Goal: Task Accomplishment & Management: Complete application form

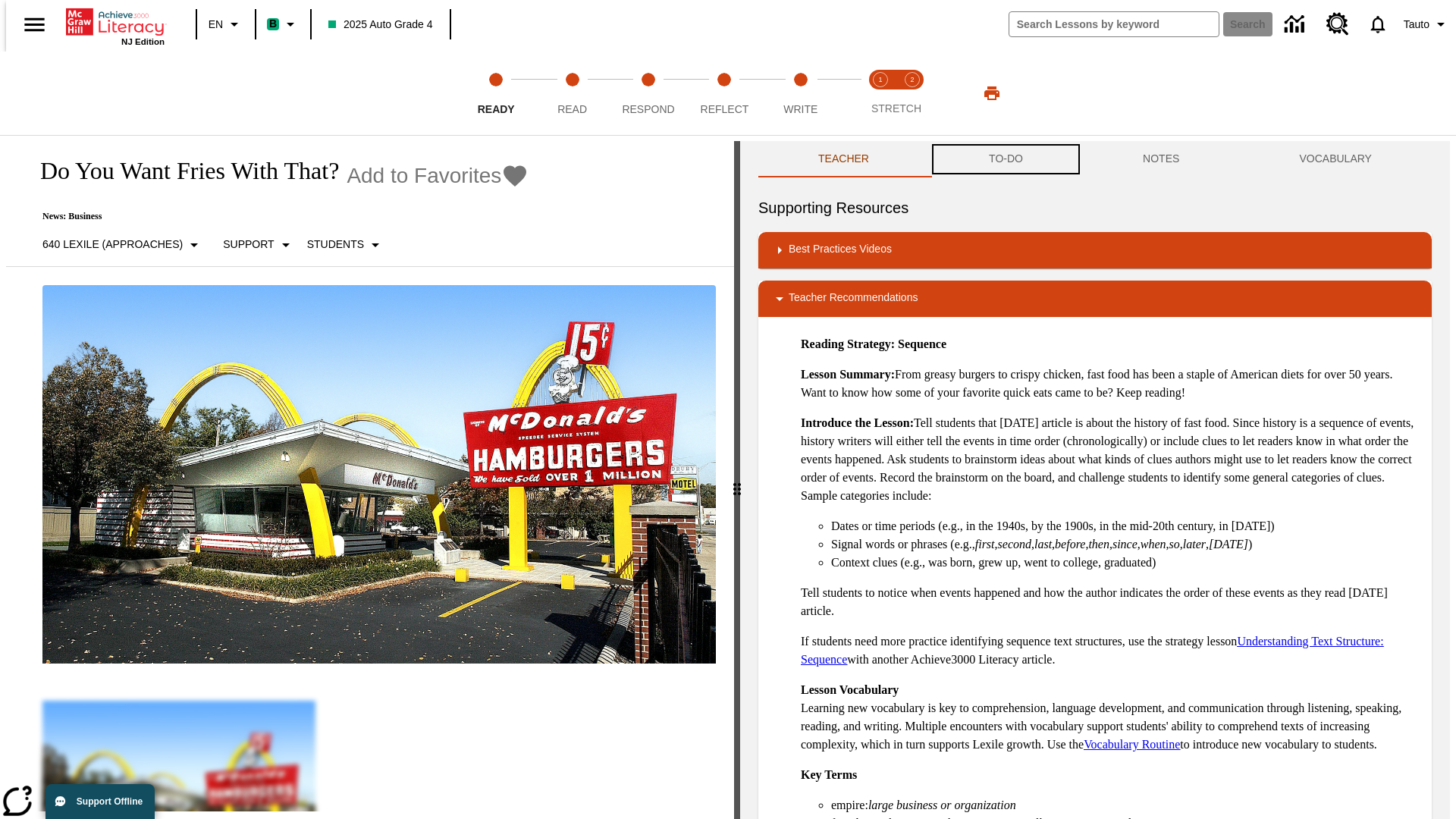
click at [1005, 159] on button "TO-DO" at bounding box center [1006, 159] width 154 height 36
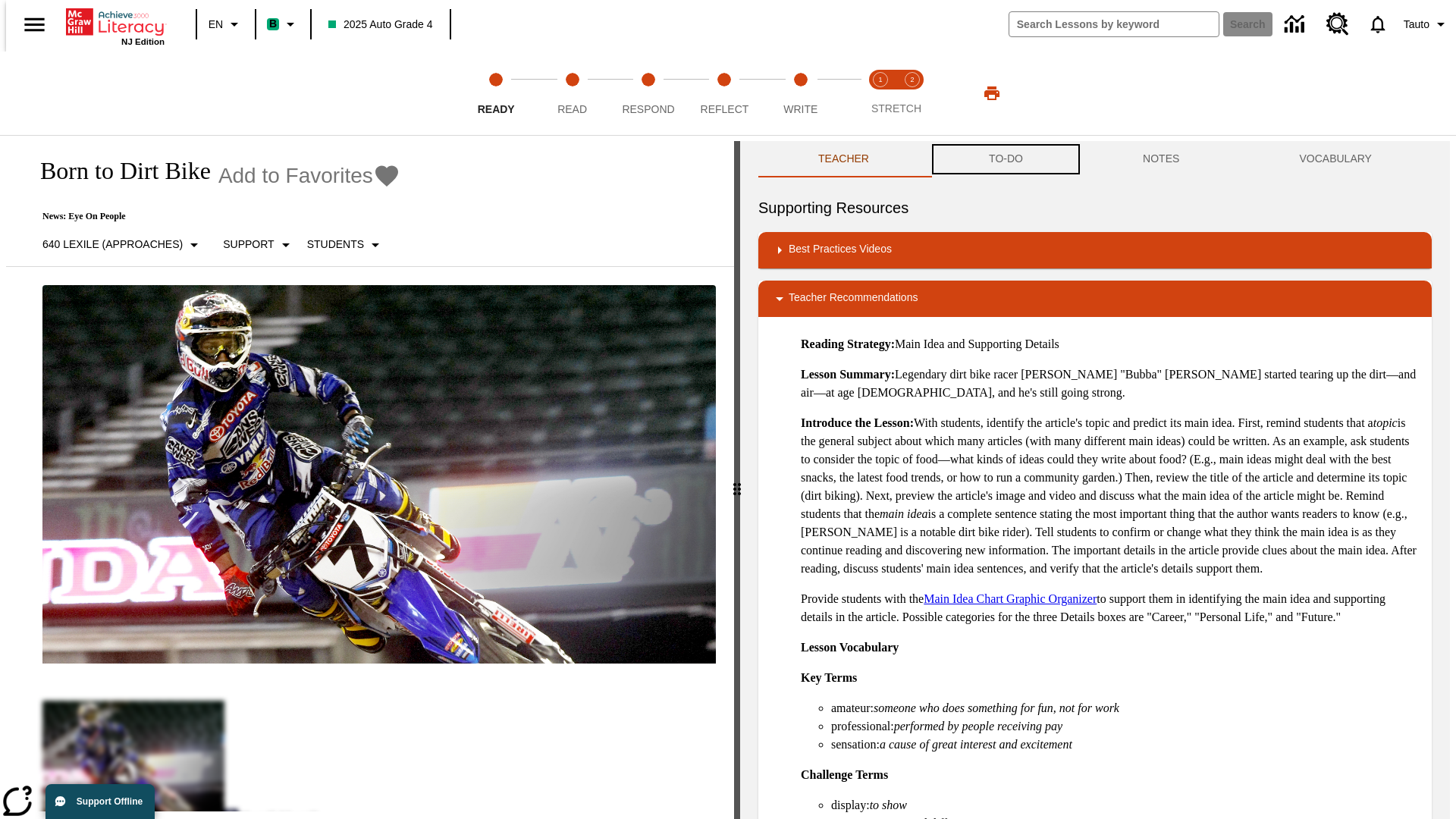
click at [1005, 159] on button "TO-DO" at bounding box center [1006, 159] width 154 height 36
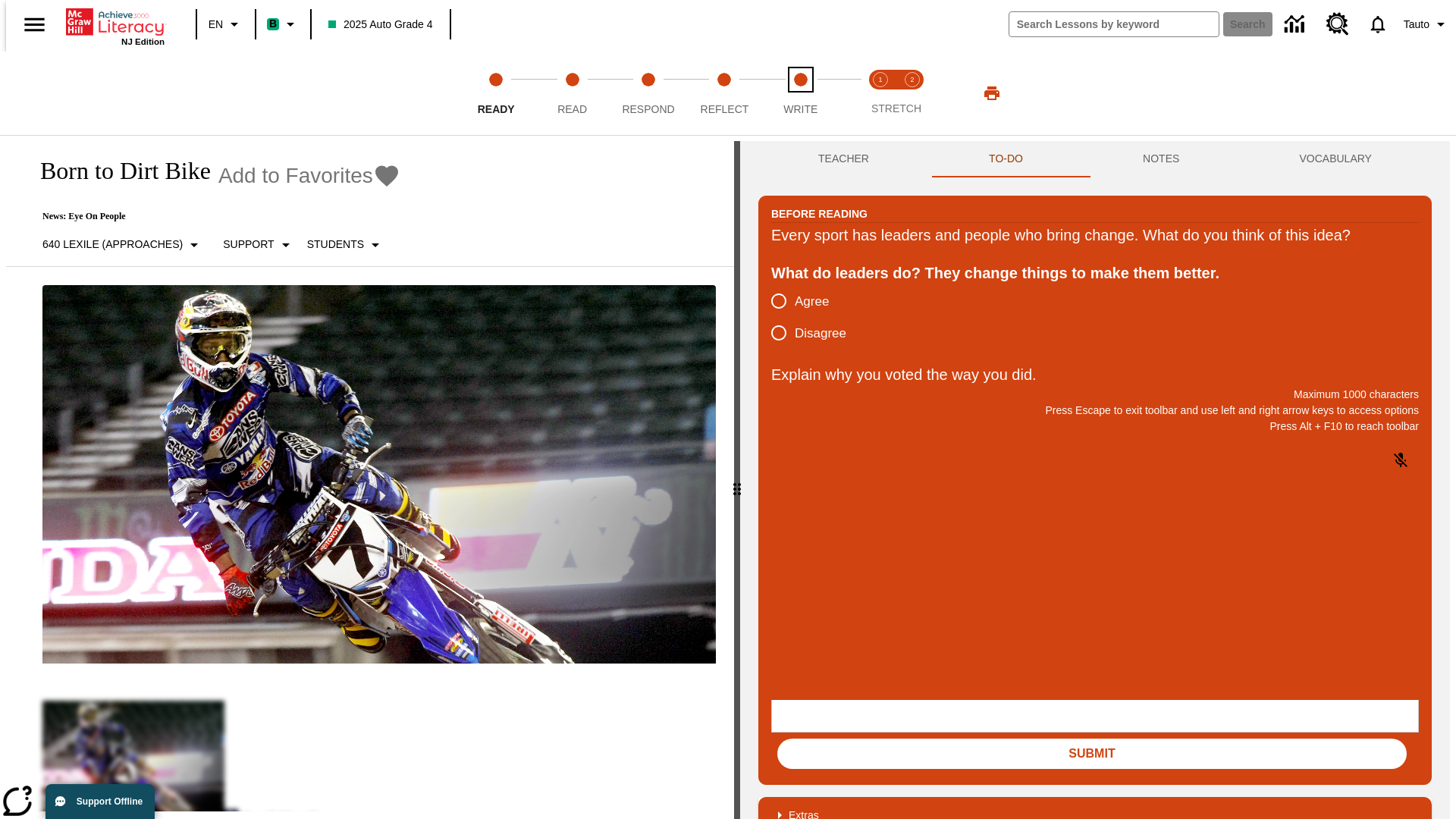
click at [800, 93] on span "Write" at bounding box center [800, 102] width 34 height 27
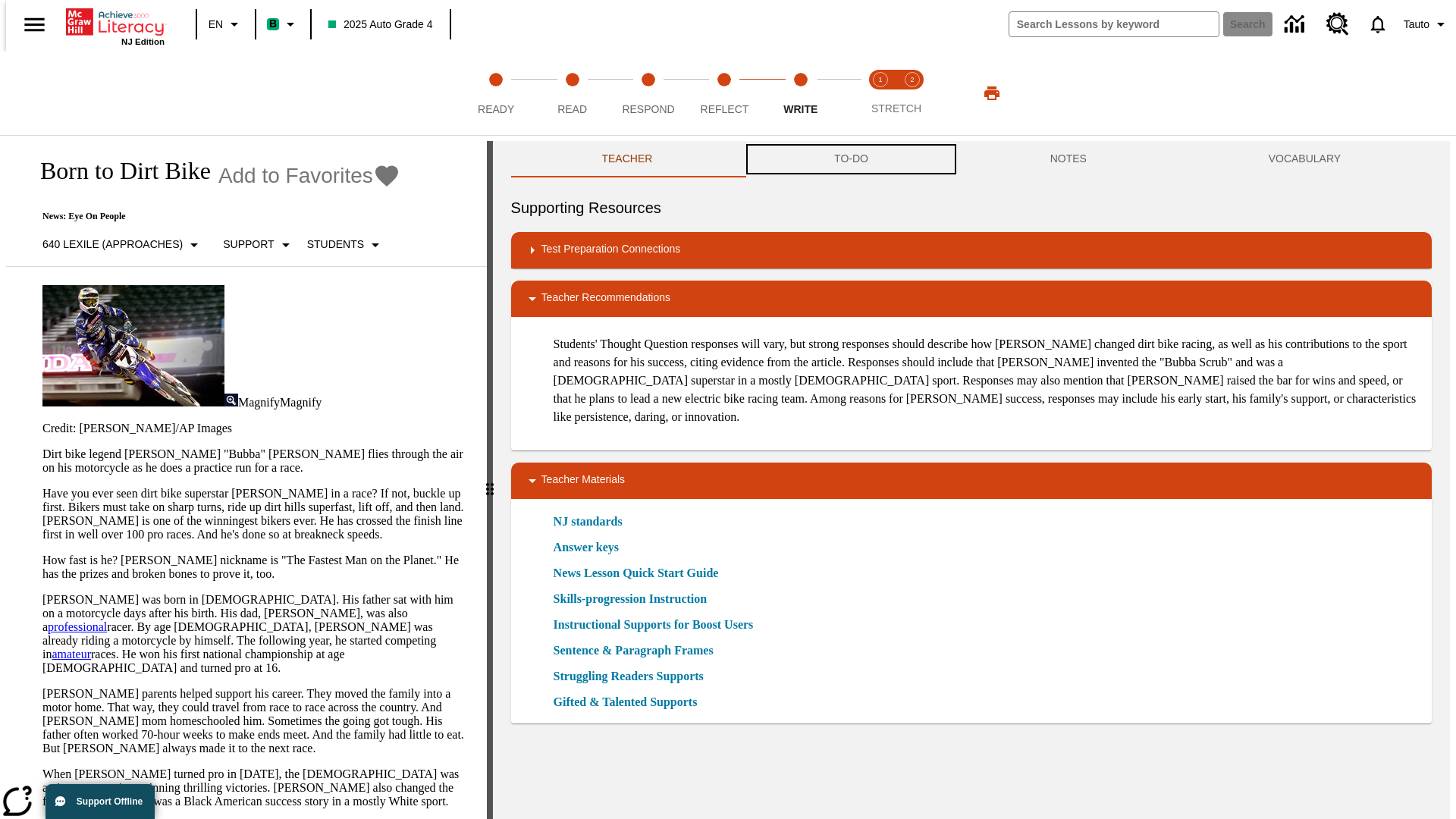
scroll to position [1, 0]
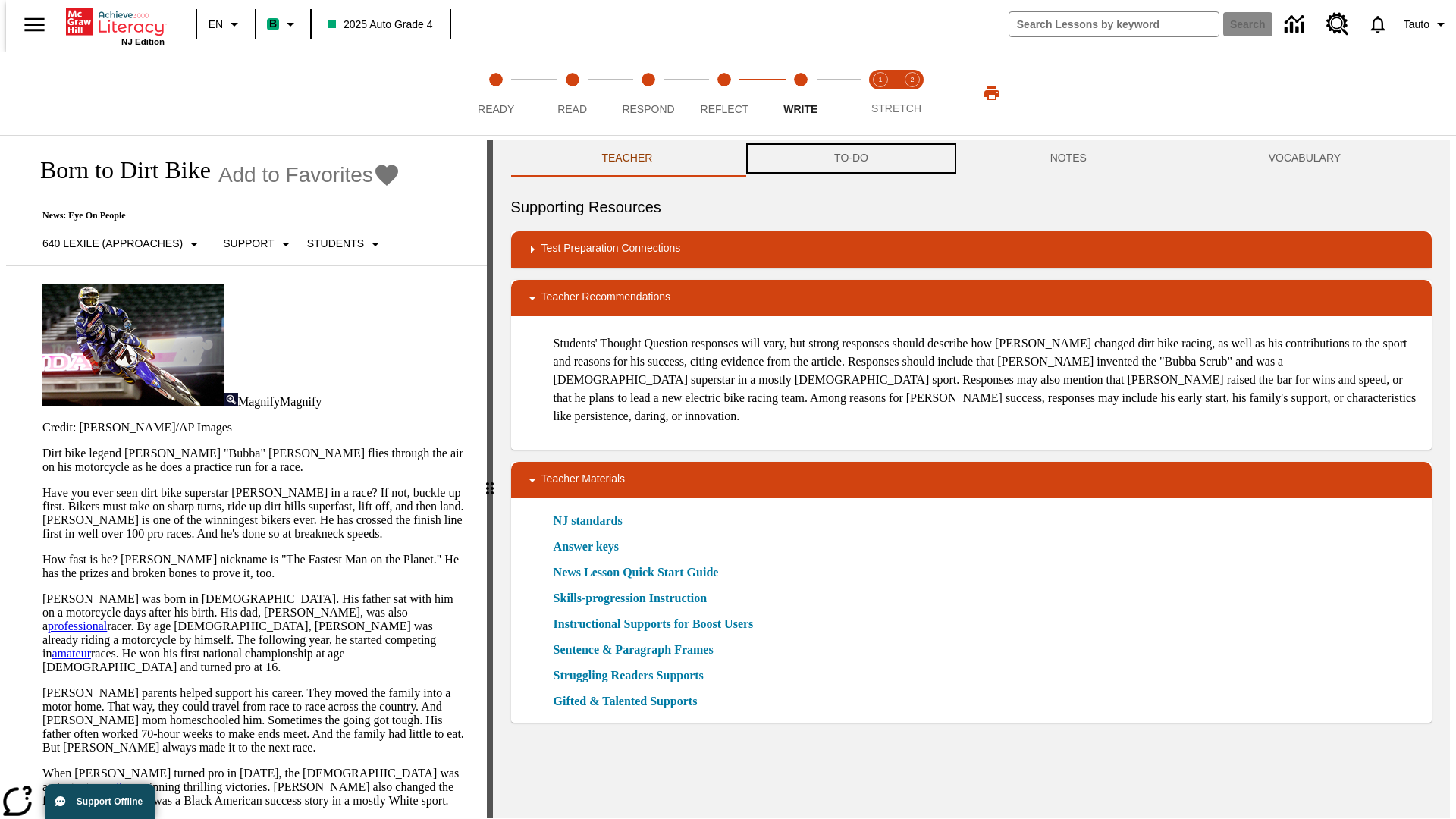
click at [850, 159] on button "TO-DO" at bounding box center [851, 159] width 216 height 36
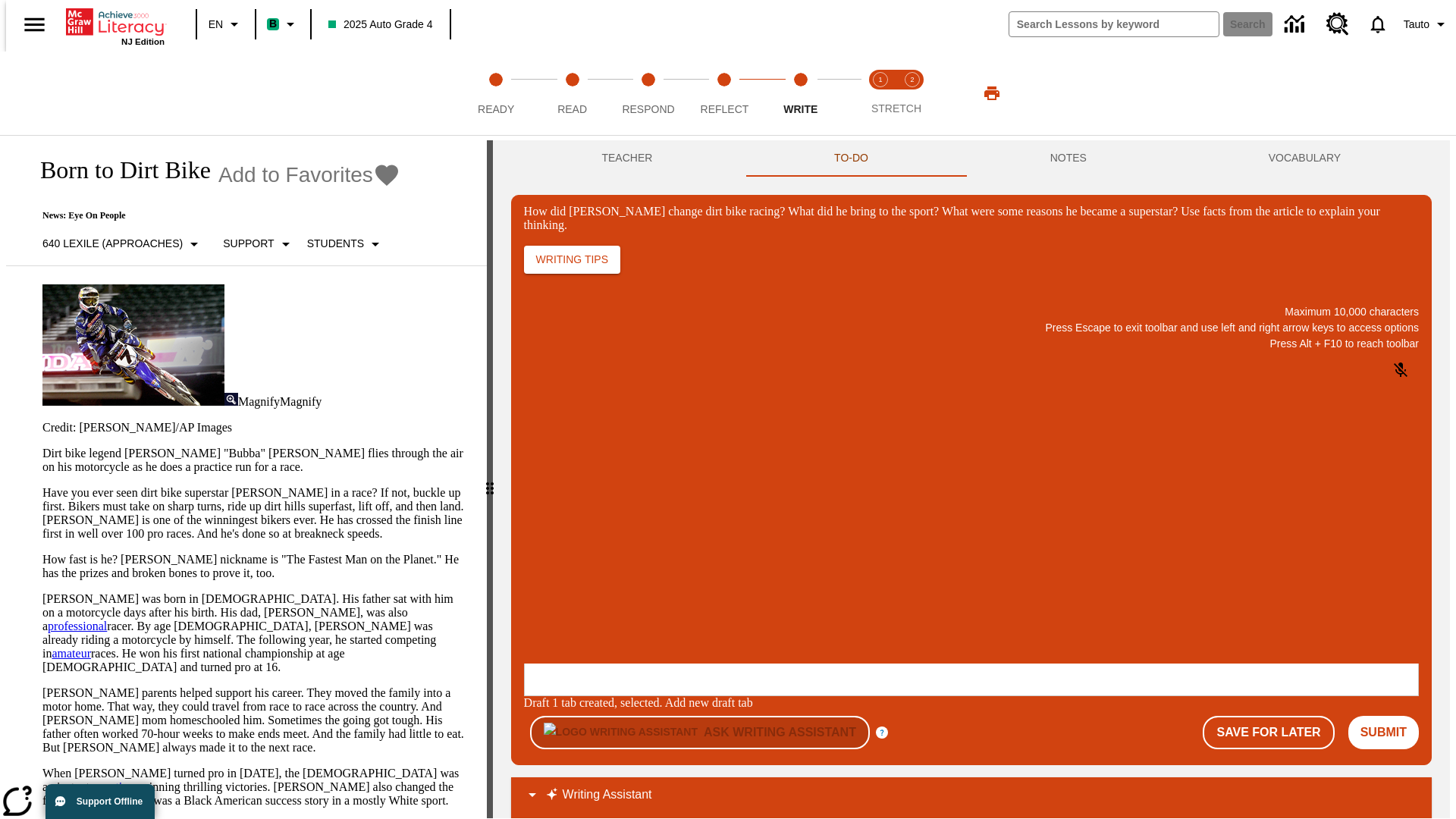
scroll to position [0, 0]
click at [1277, 716] on button "Save For Later" at bounding box center [1268, 732] width 131 height 33
click at [745, 566] on p "How did Stewart change dirt bike racing? What did he bring to the sport? What w…" at bounding box center [636, 565] width 215 height 14
click at [1277, 716] on button "Save For Later" at bounding box center [1268, 732] width 131 height 33
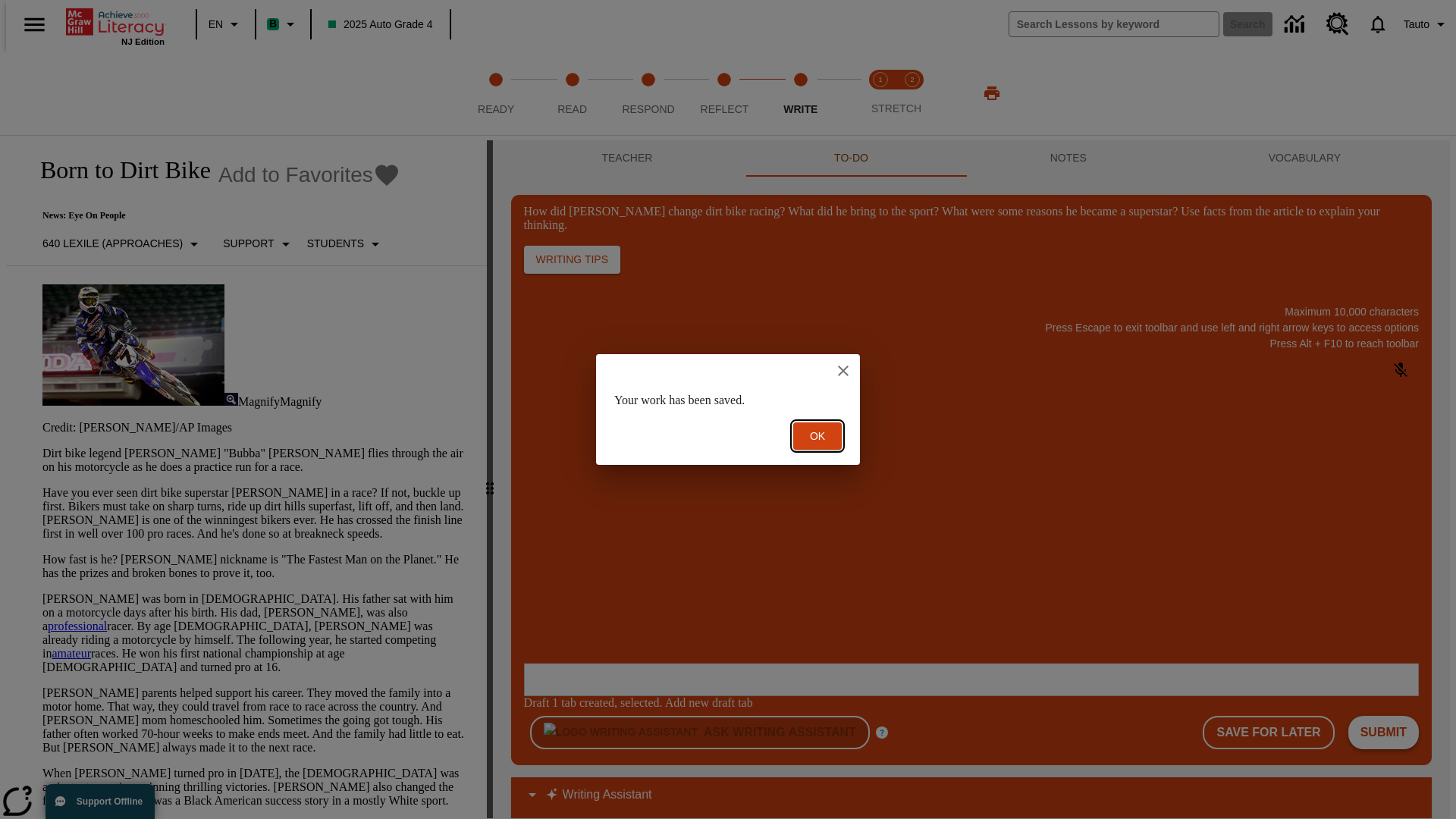
click at [818, 436] on button "Ok" at bounding box center [817, 437] width 49 height 28
click at [1390, 716] on button "Submit" at bounding box center [1383, 732] width 70 height 33
